Goal: Check status: Check status

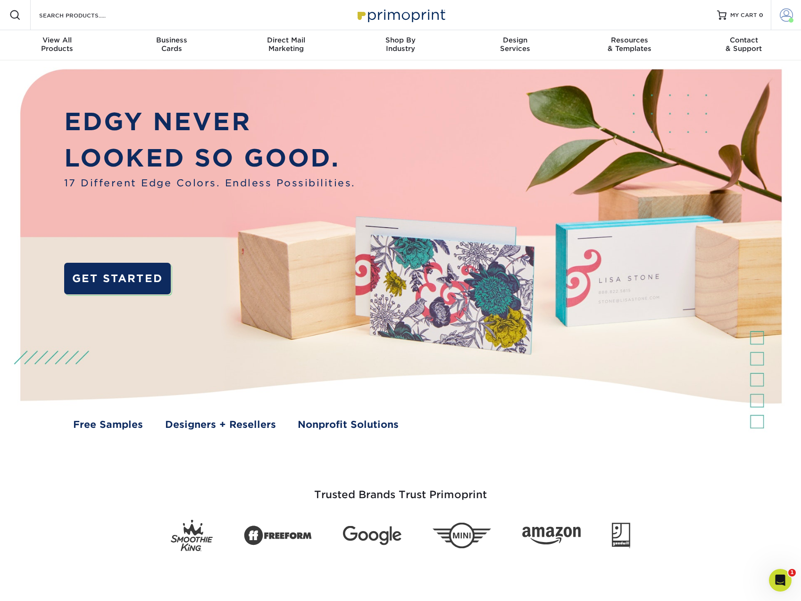
click at [787, 17] on span at bounding box center [786, 14] width 13 height 13
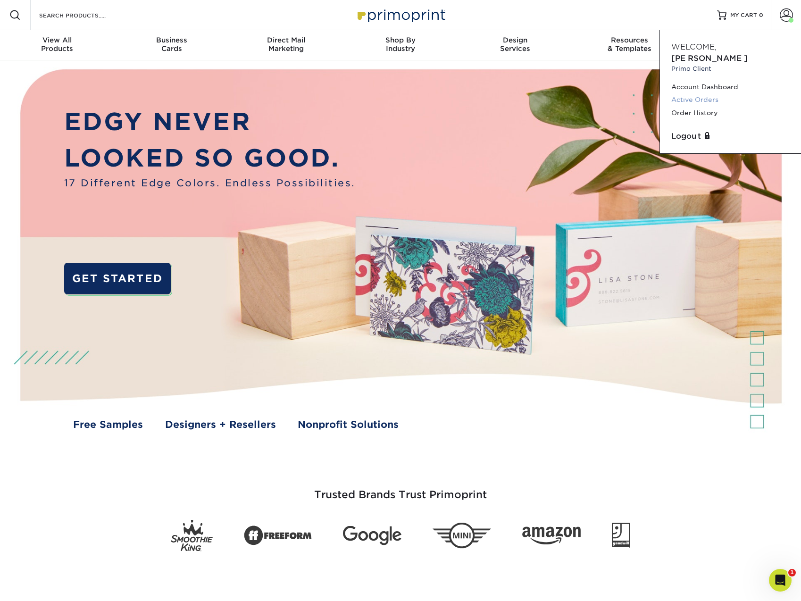
click at [709, 93] on link "Active Orders" at bounding box center [730, 99] width 118 height 13
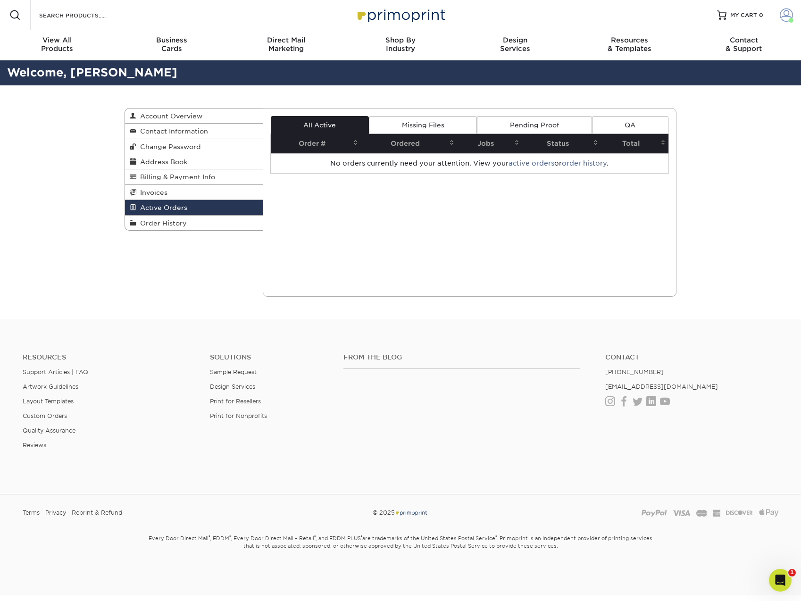
click at [787, 13] on span at bounding box center [786, 14] width 13 height 13
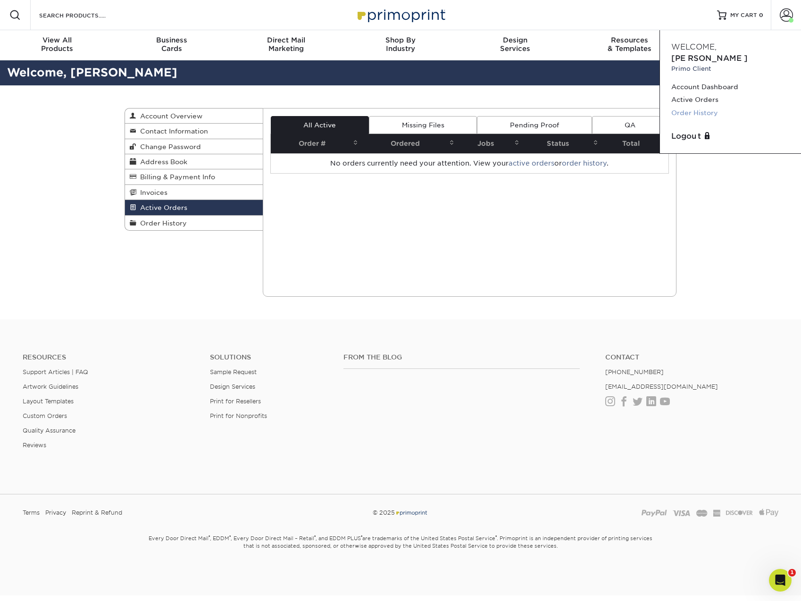
click at [695, 107] on link "Order History" at bounding box center [730, 113] width 118 height 13
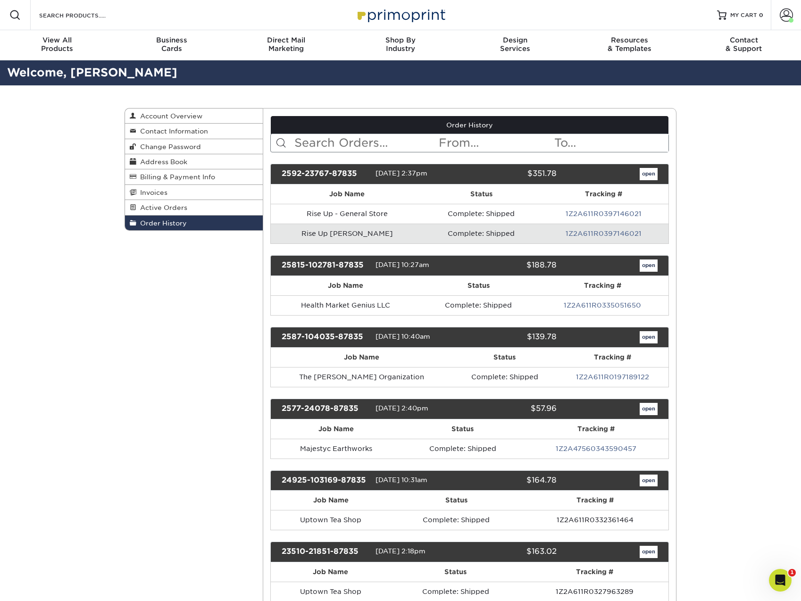
click at [649, 173] on link "open" at bounding box center [649, 174] width 18 height 12
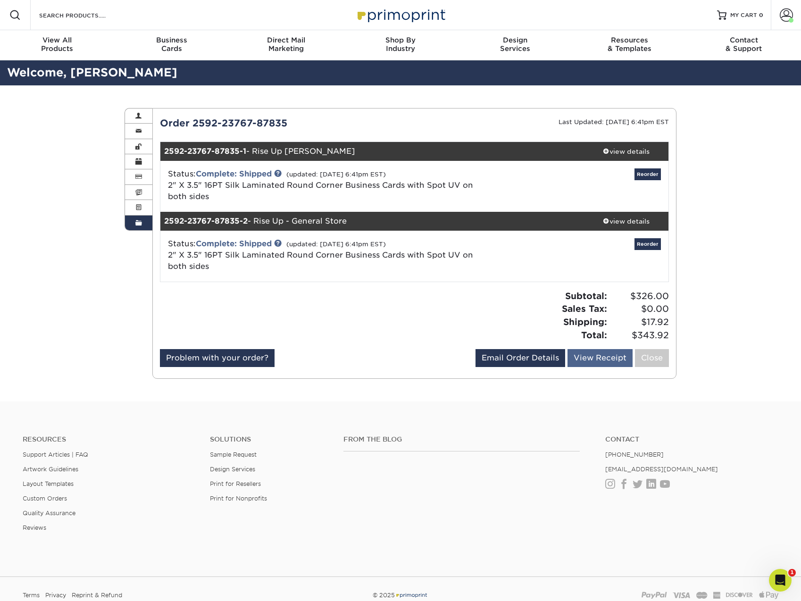
click at [596, 359] on link "View Receipt" at bounding box center [600, 358] width 65 height 18
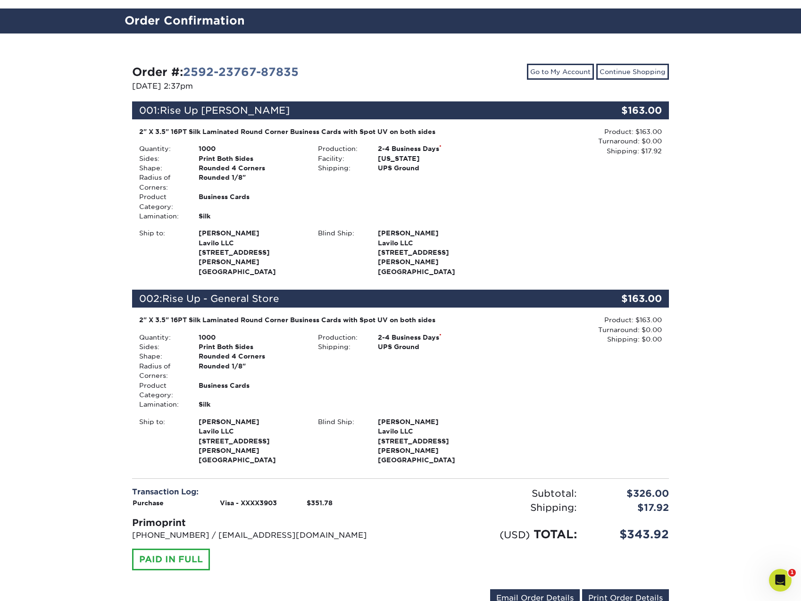
scroll to position [59, 0]
